Goal: Task Accomplishment & Management: Manage account settings

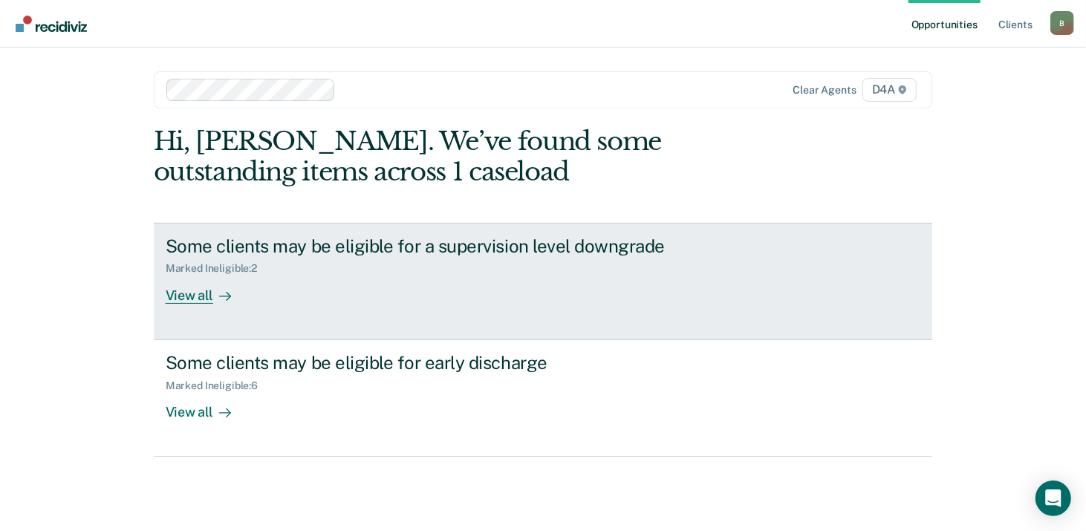
click at [176, 299] on div "View all" at bounding box center [207, 289] width 83 height 29
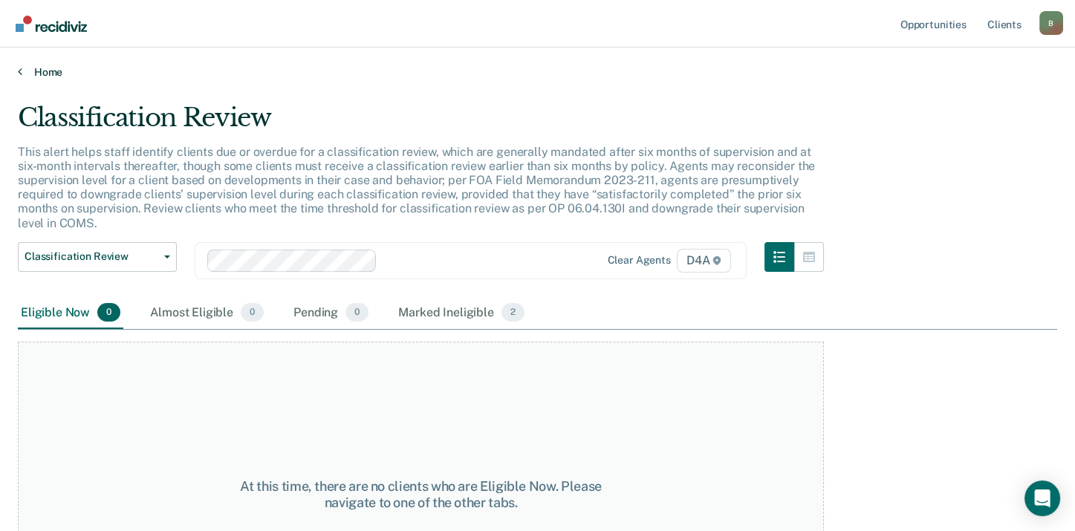
click at [56, 67] on link "Home" at bounding box center [538, 71] width 1040 height 13
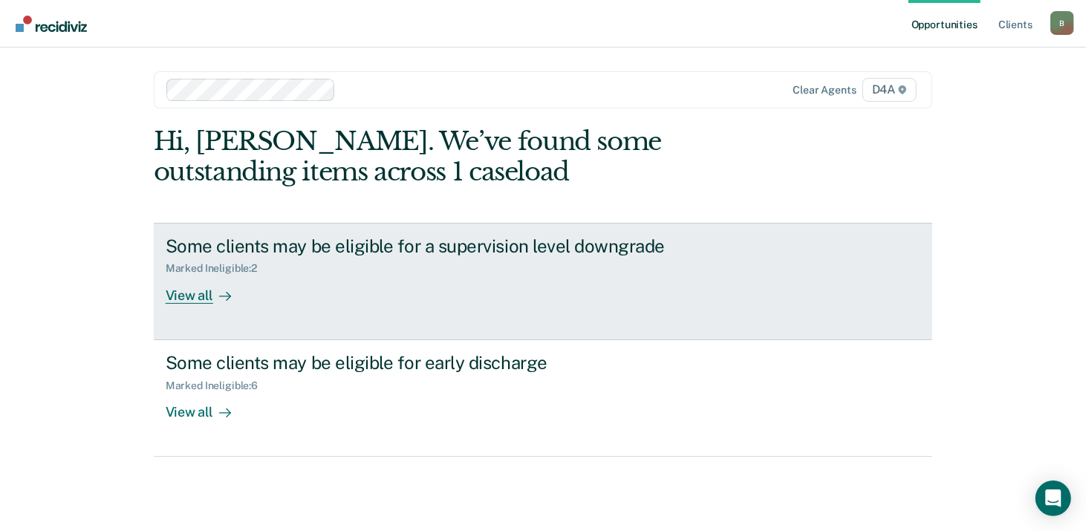
click at [188, 289] on div "View all" at bounding box center [207, 289] width 83 height 29
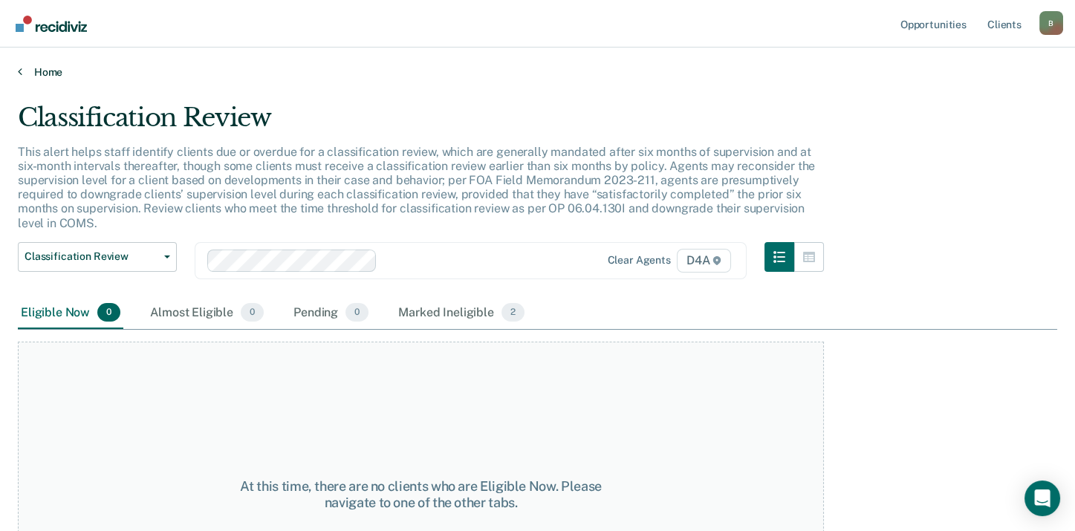
click at [44, 69] on link "Home" at bounding box center [538, 71] width 1040 height 13
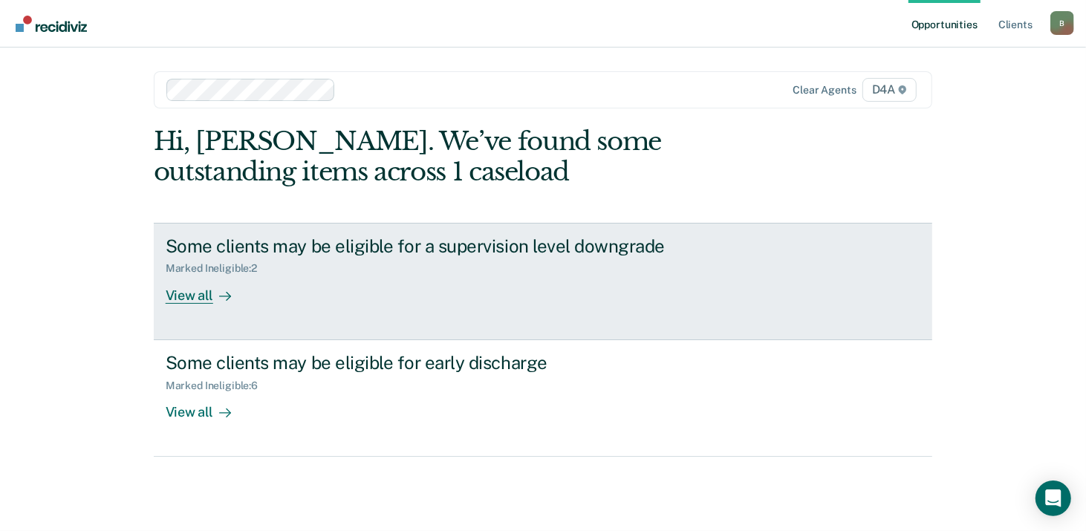
click at [175, 290] on div "View all" at bounding box center [207, 289] width 83 height 29
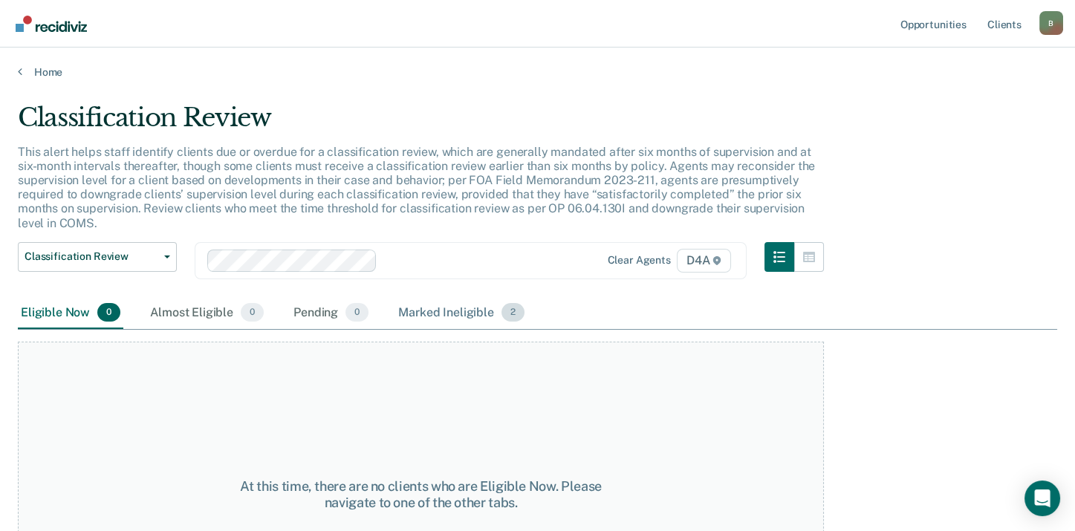
click at [438, 313] on div "Marked Ineligible 2" at bounding box center [461, 313] width 132 height 33
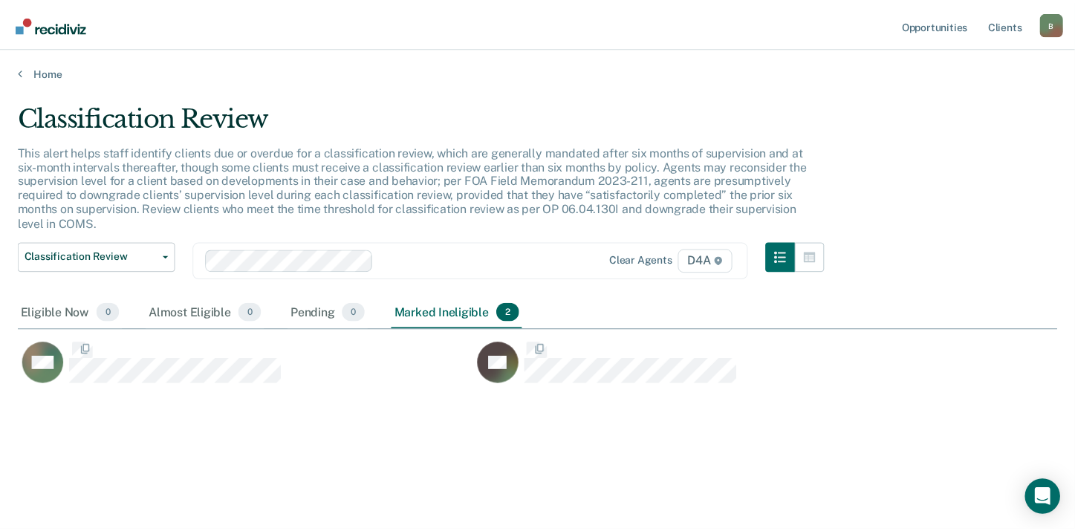
scroll to position [305, 1039]
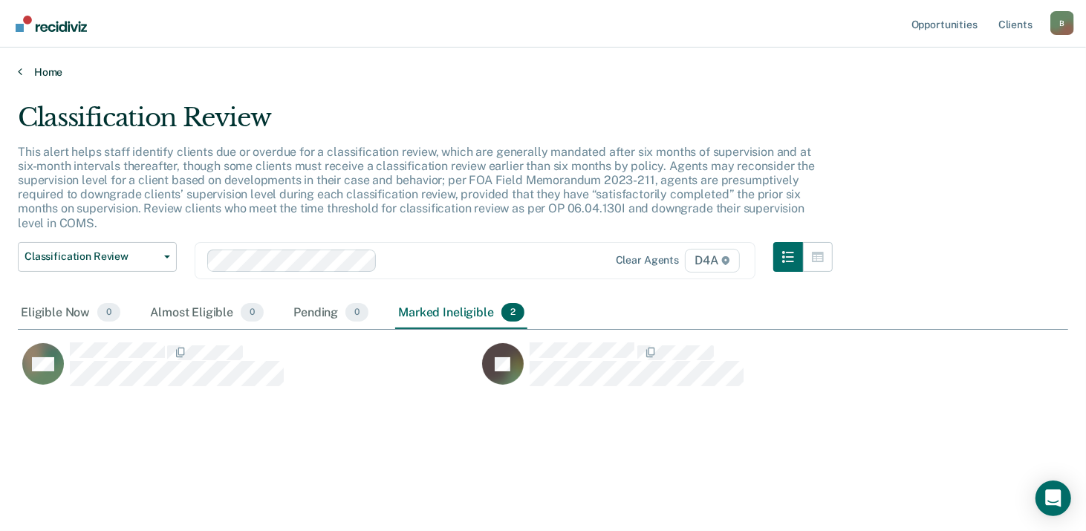
click at [54, 72] on link "Home" at bounding box center [543, 71] width 1051 height 13
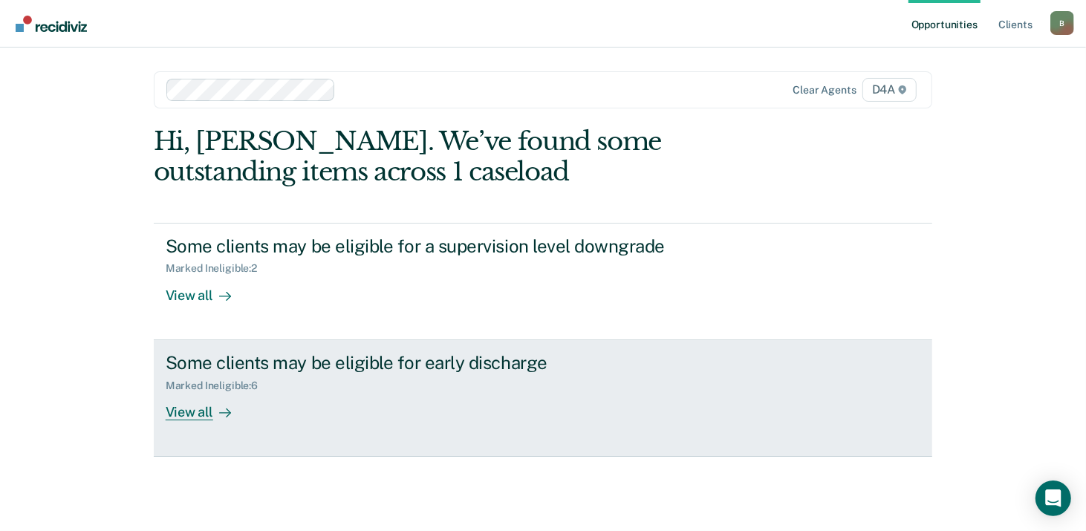
click at [190, 411] on div "View all" at bounding box center [207, 406] width 83 height 29
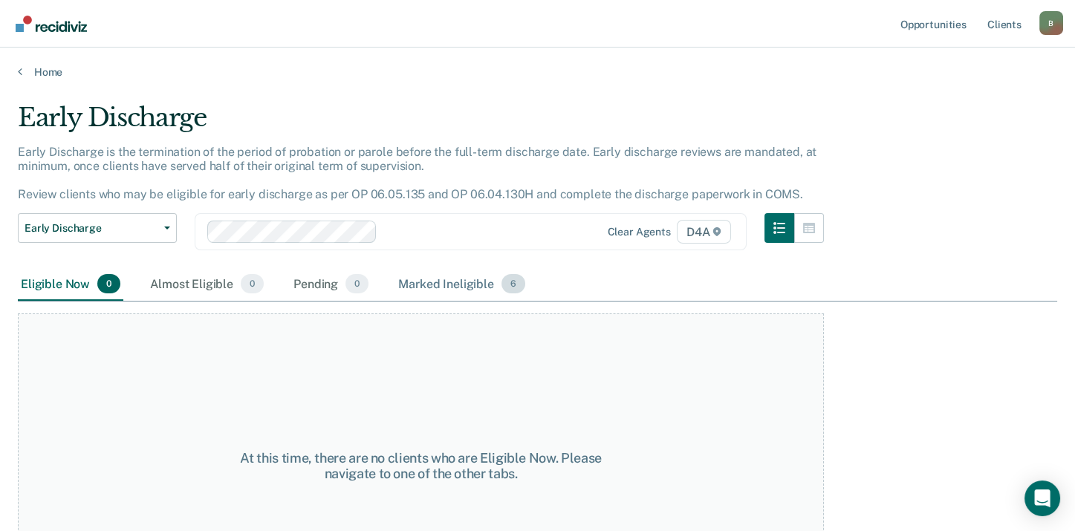
click at [451, 285] on div "Marked Ineligible 6" at bounding box center [461, 284] width 133 height 33
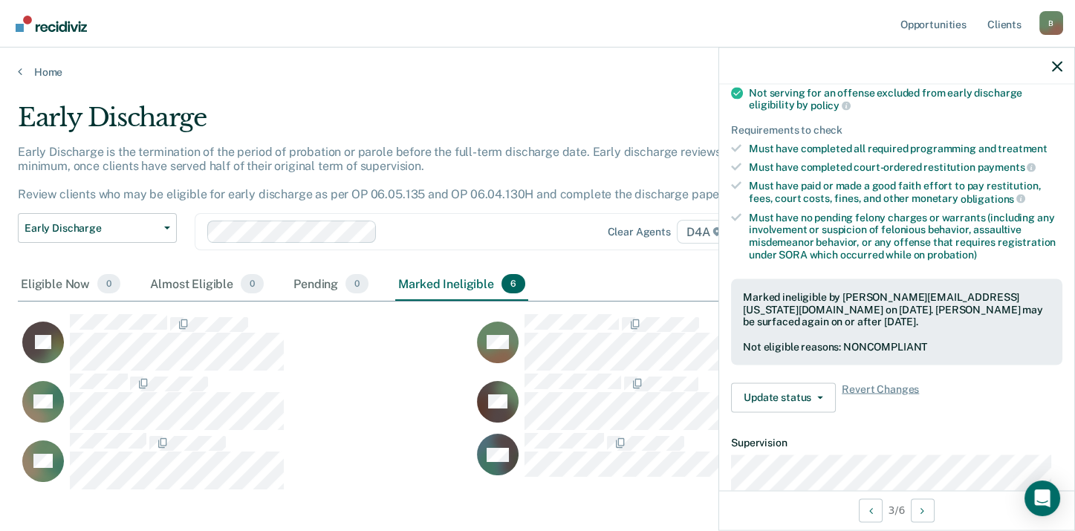
scroll to position [223, 0]
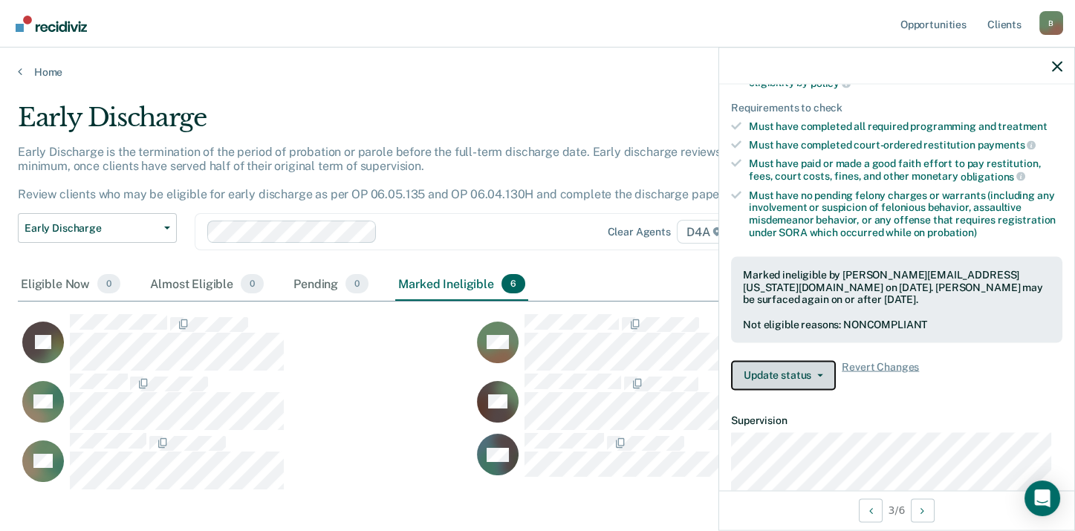
click at [764, 371] on button "Update status" at bounding box center [783, 375] width 105 height 30
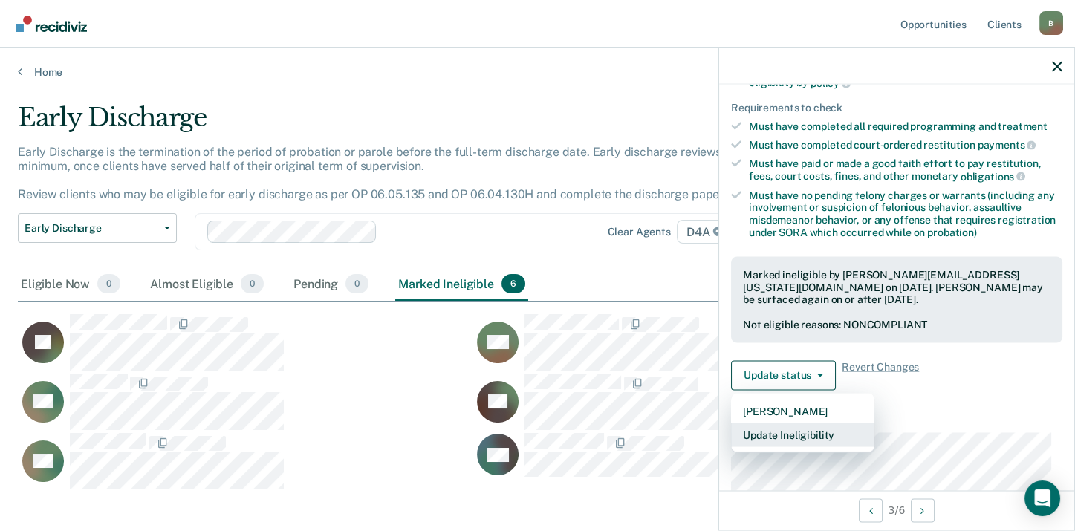
click at [767, 433] on button "Update Ineligibility" at bounding box center [802, 435] width 143 height 24
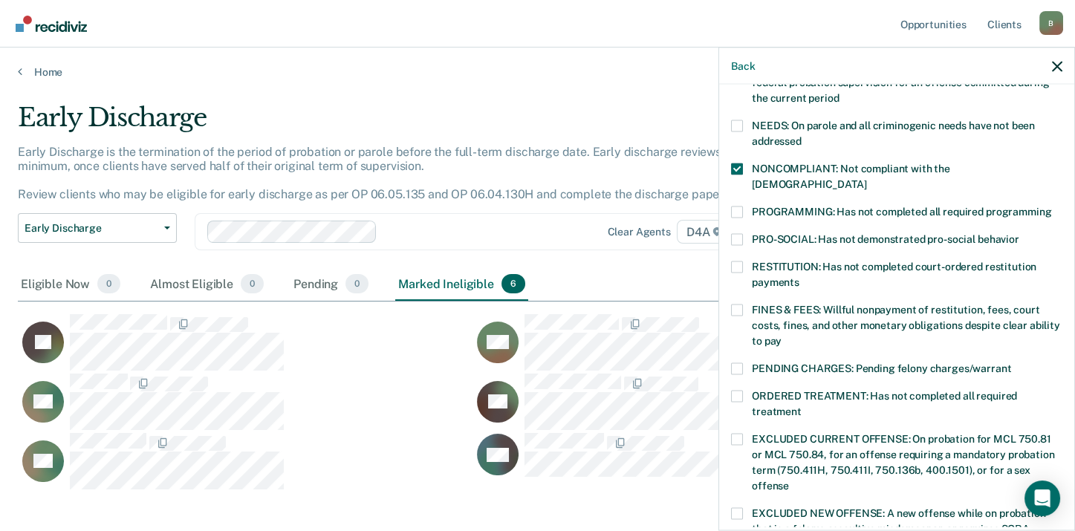
click at [738, 390] on span at bounding box center [737, 396] width 12 height 12
click at [802, 406] on input "ORDERED TREATMENT: Has not completed all required treatment" at bounding box center [802, 406] width 0 height 0
click at [741, 304] on span at bounding box center [737, 310] width 12 height 12
click at [782, 335] on input "FINES & FEES: Willful nonpayment of restitution, fees, court costs, fines, and …" at bounding box center [782, 335] width 0 height 0
click at [736, 169] on span at bounding box center [737, 169] width 12 height 12
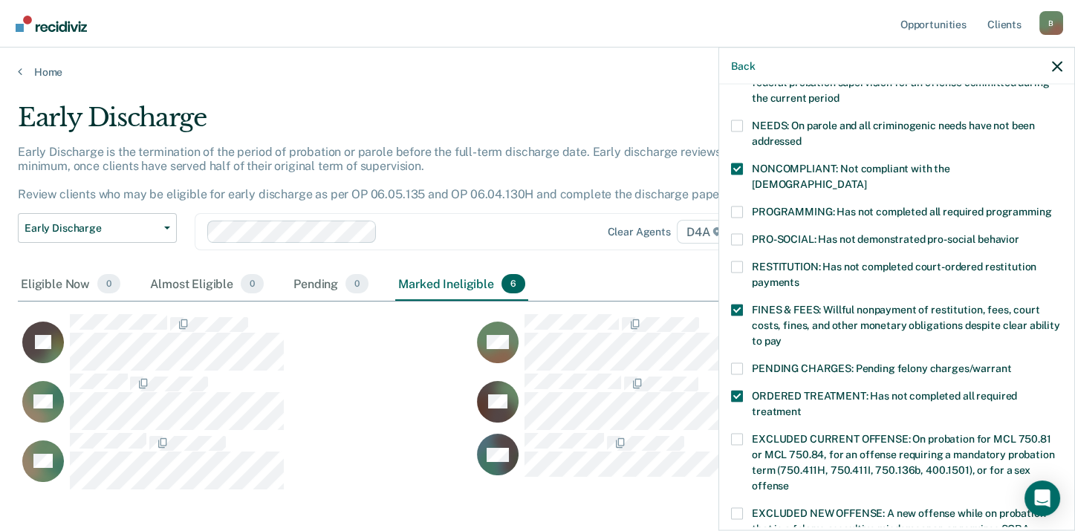
click at [866, 178] on input "NONCOMPLIANT: Not compliant with the [DEMOGRAPHIC_DATA]" at bounding box center [866, 178] width 0 height 0
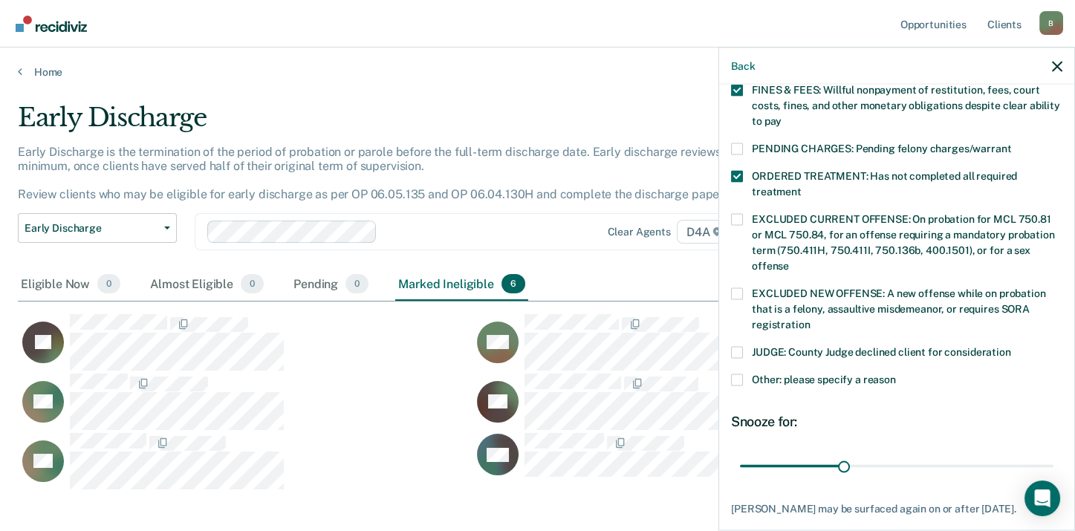
scroll to position [506, 0]
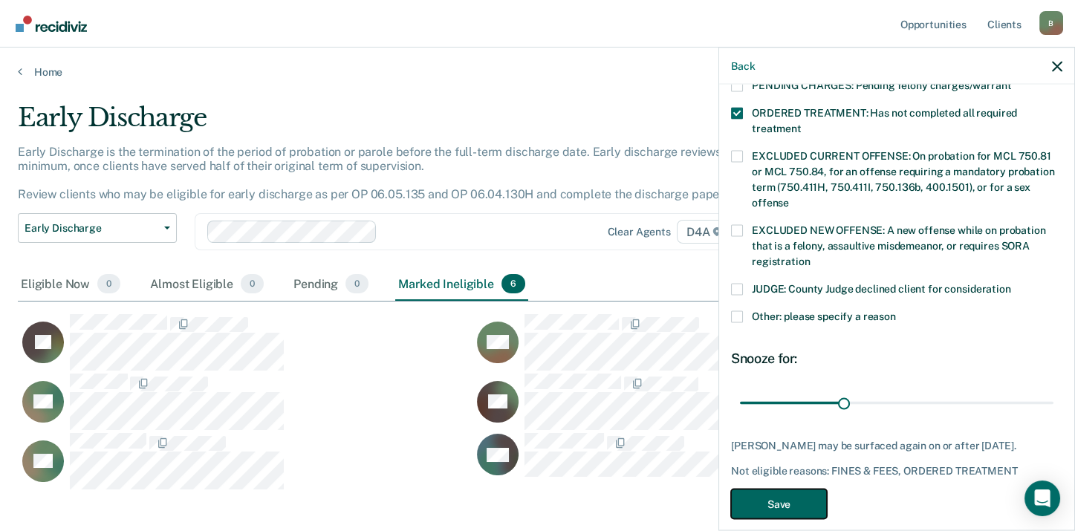
click at [794, 489] on button "Save" at bounding box center [779, 504] width 96 height 30
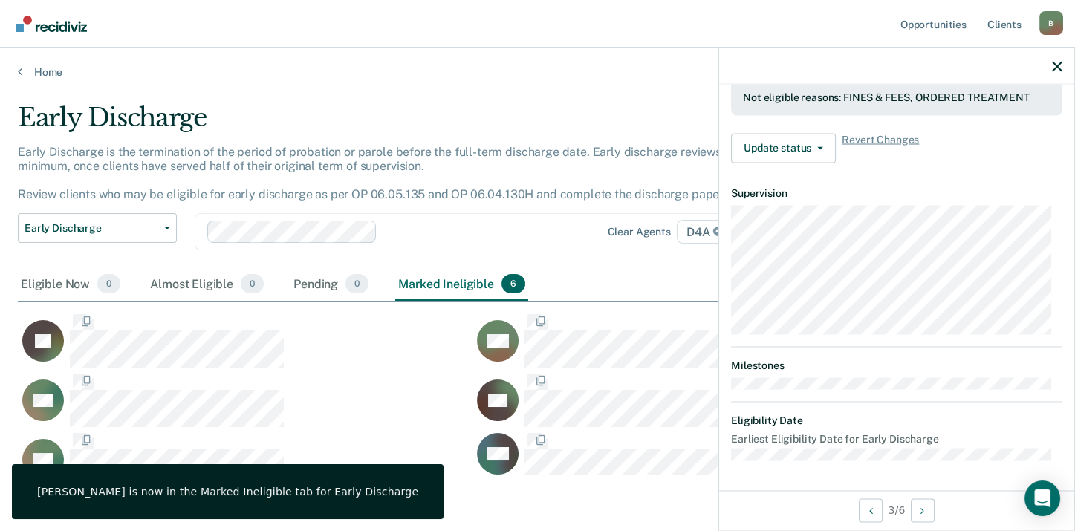
scroll to position [447, 0]
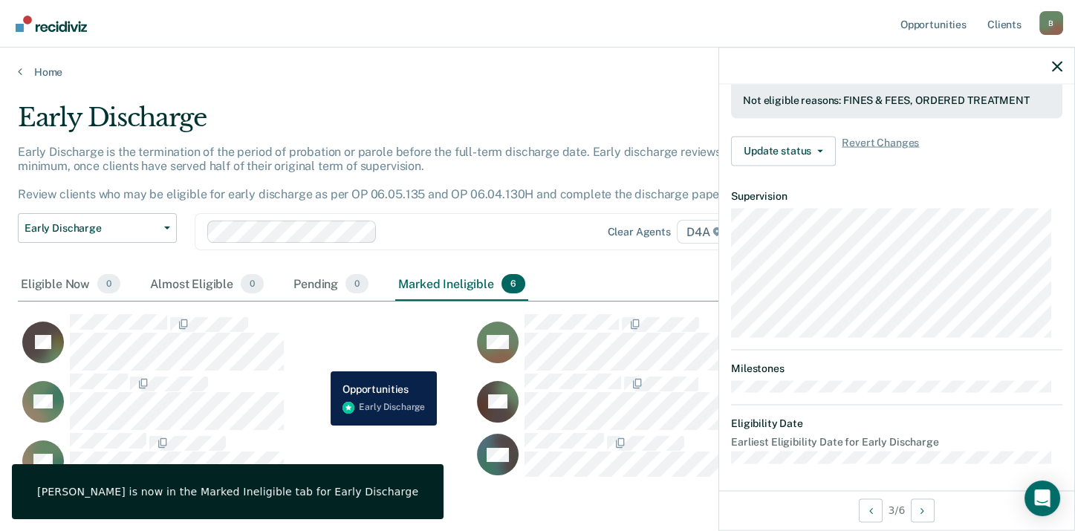
click at [320, 360] on div "JG" at bounding box center [236, 343] width 437 height 58
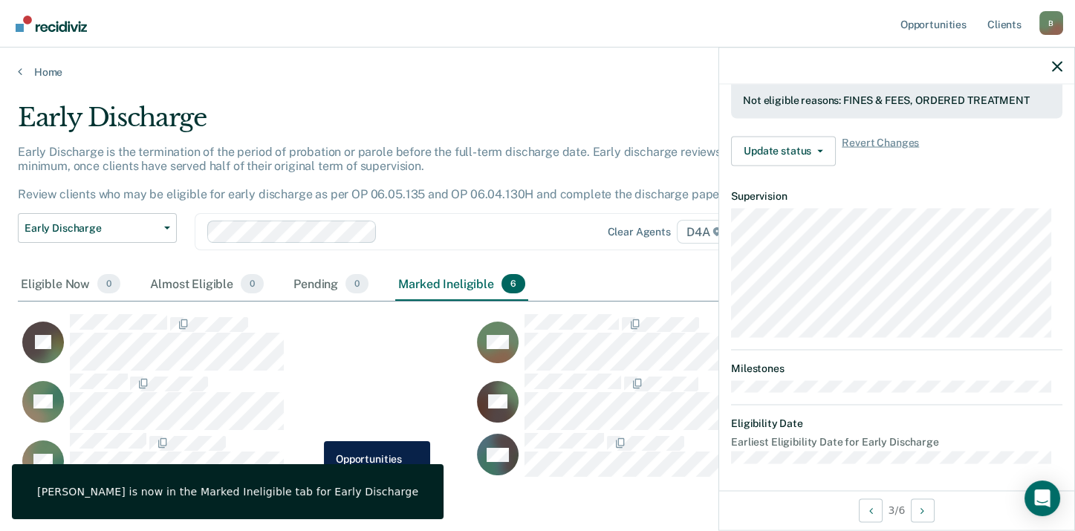
click at [313, 429] on div "AC" at bounding box center [245, 402] width 455 height 59
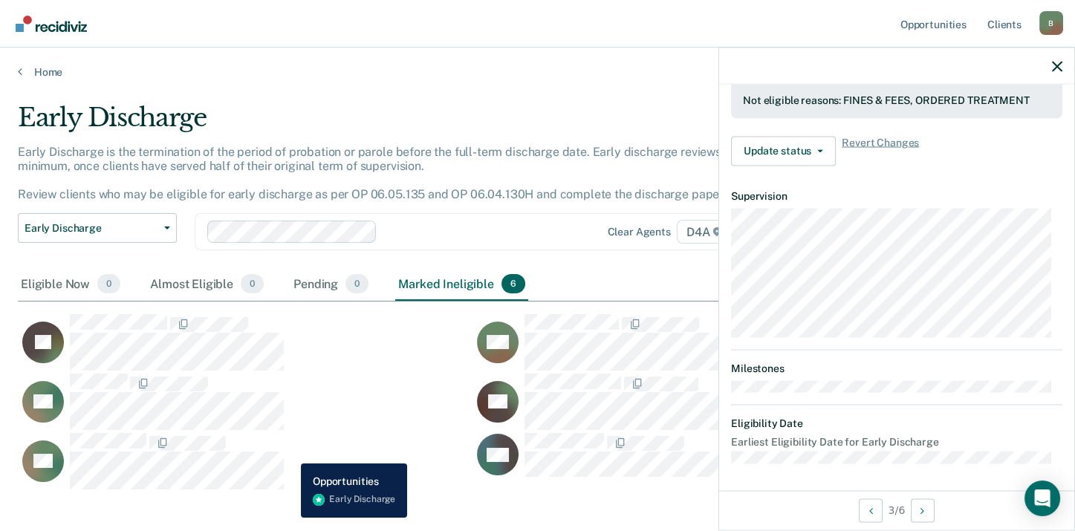
click at [290, 453] on div "RD" at bounding box center [236, 461] width 437 height 58
